Goal: Find specific page/section: Find specific page/section

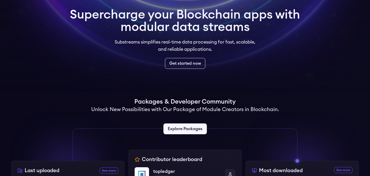
scroll to position [38, 0]
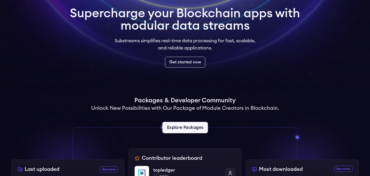
click at [171, 127] on link "Explore Packages" at bounding box center [184, 127] width 45 height 11
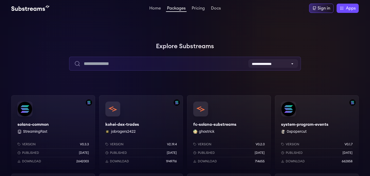
click at [160, 64] on input "text" at bounding box center [185, 64] width 232 height 14
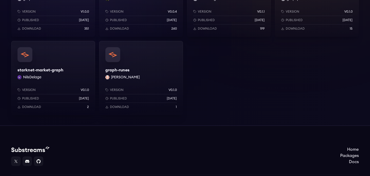
scroll to position [133, 0]
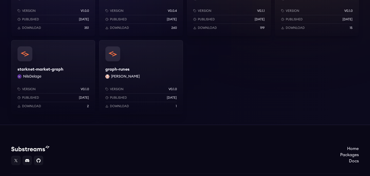
type input "*****"
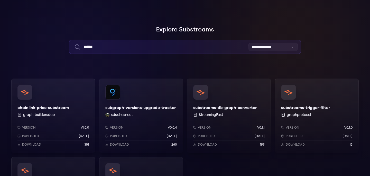
scroll to position [0, 0]
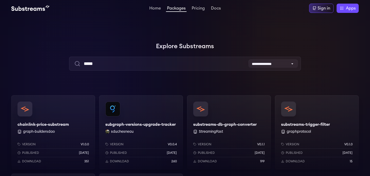
click at [36, 10] on img at bounding box center [30, 8] width 38 height 6
